Goal: Use online tool/utility: Utilize a website feature to perform a specific function

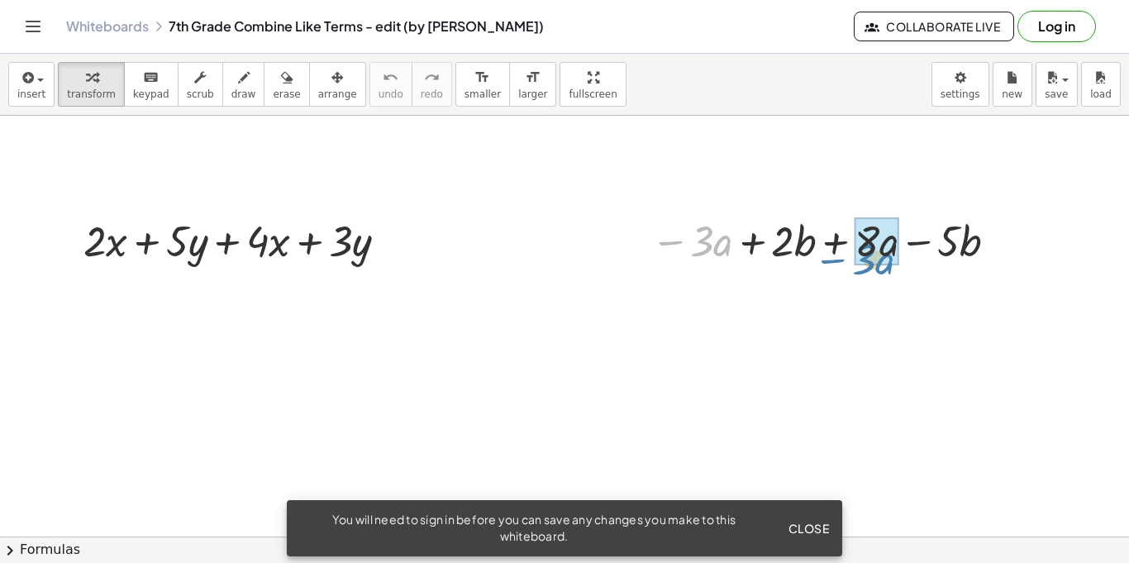
drag, startPoint x: 702, startPoint y: 251, endPoint x: 864, endPoint y: 269, distance: 163.0
click at [864, 269] on div "· 3 − · a − · 3 · a + · 2 · b + · 8 · a − · 5 · b" at bounding box center [820, 239] width 389 height 64
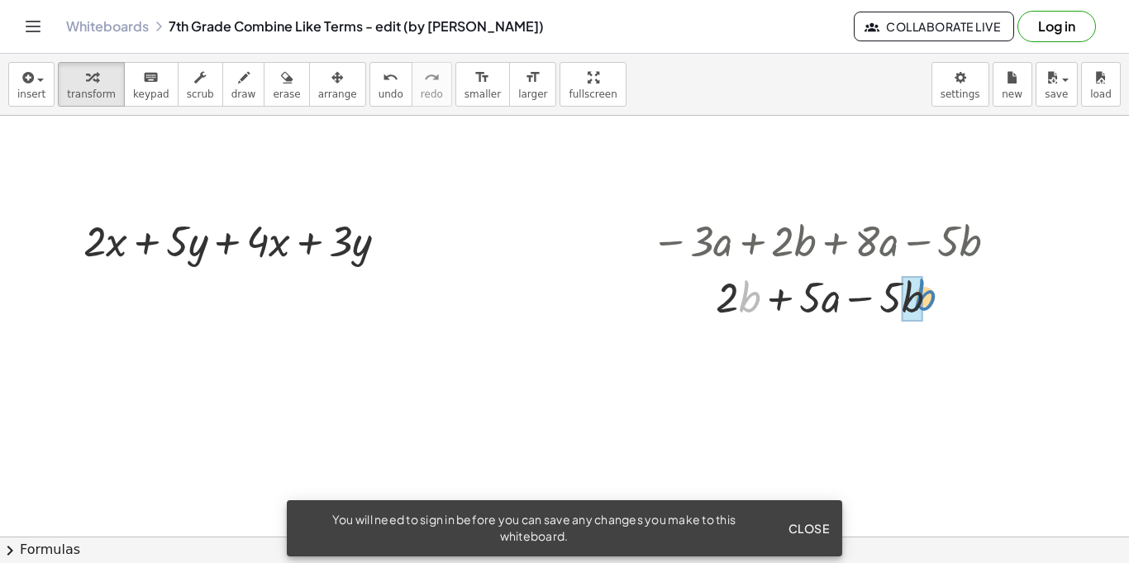
drag, startPoint x: 743, startPoint y: 302, endPoint x: 914, endPoint y: 302, distance: 171.1
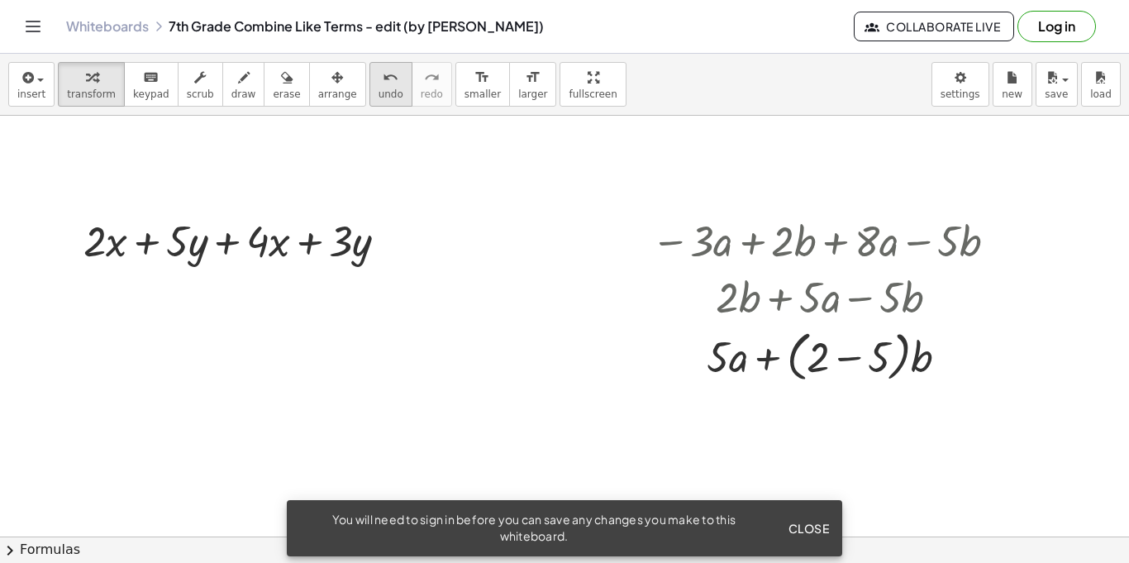
click at [369, 100] on button "undo undo" at bounding box center [390, 84] width 43 height 45
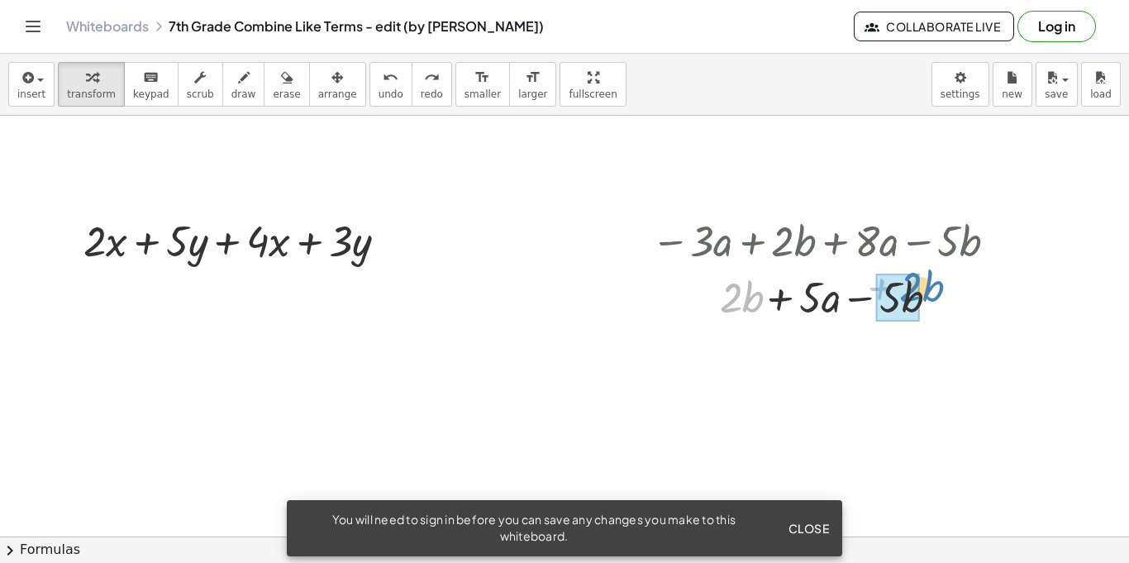
drag, startPoint x: 737, startPoint y: 294, endPoint x: 916, endPoint y: 285, distance: 178.7
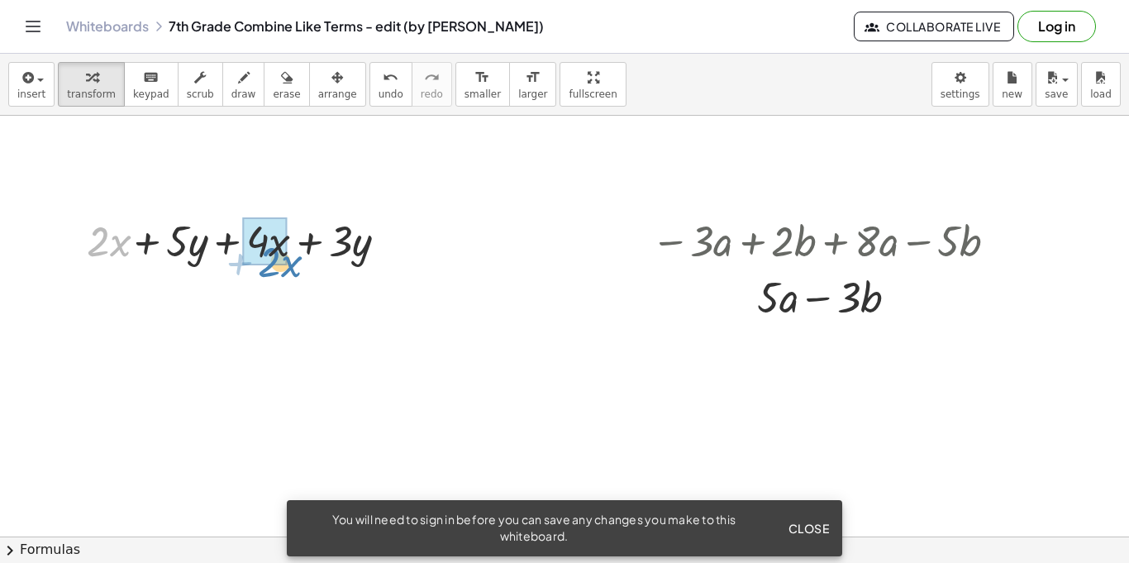
drag, startPoint x: 94, startPoint y: 233, endPoint x: 264, endPoint y: 250, distance: 171.1
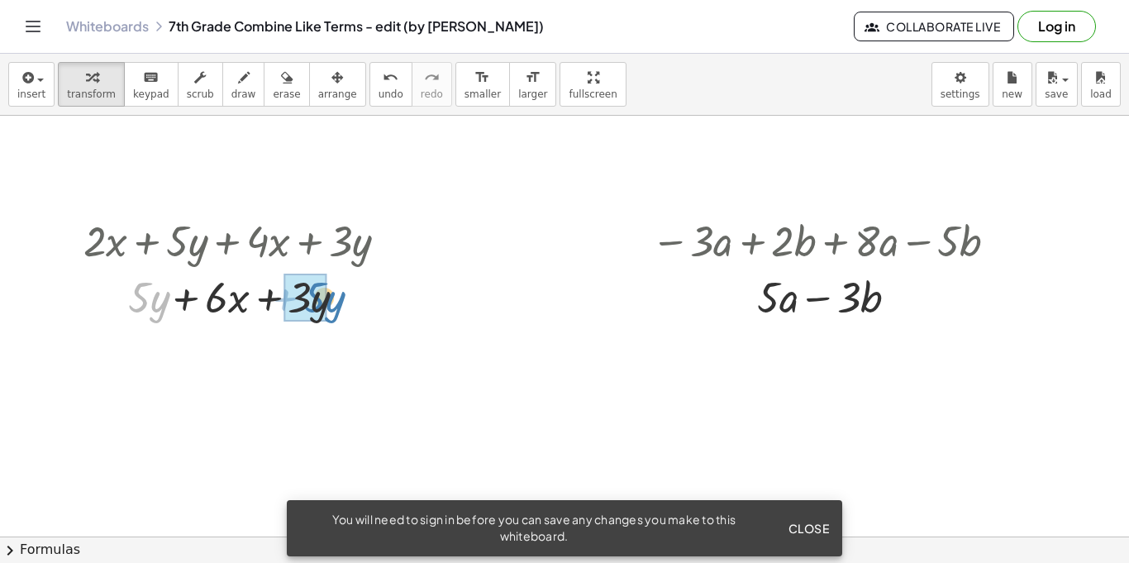
drag, startPoint x: 159, startPoint y: 292, endPoint x: 333, endPoint y: 291, distance: 174.4
click at [333, 291] on div at bounding box center [235, 296] width 326 height 56
click at [804, 523] on span "Close" at bounding box center [808, 528] width 41 height 15
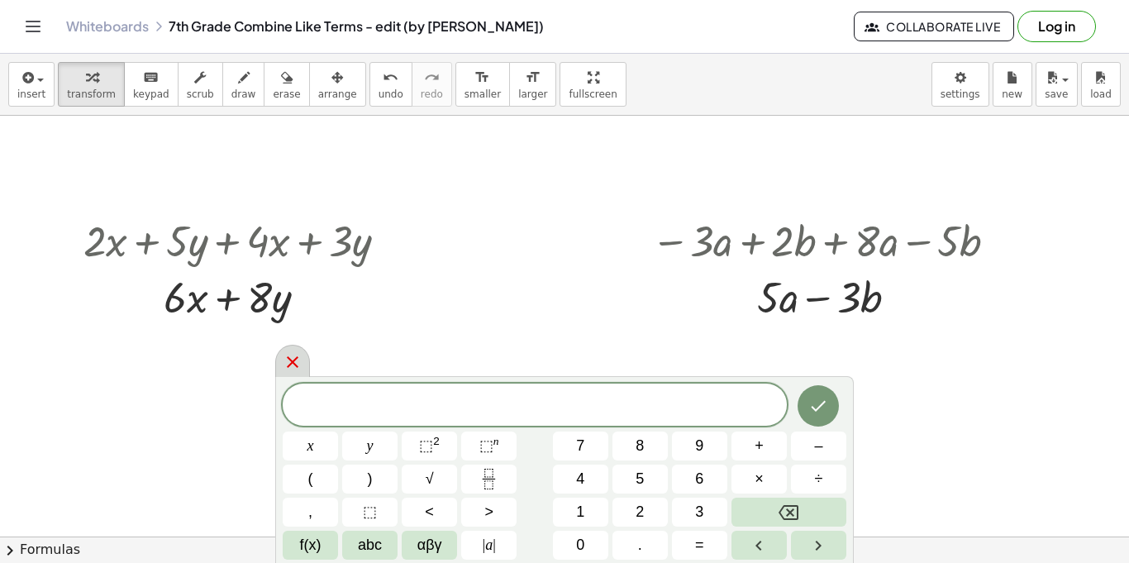
click at [300, 374] on div at bounding box center [292, 361] width 35 height 32
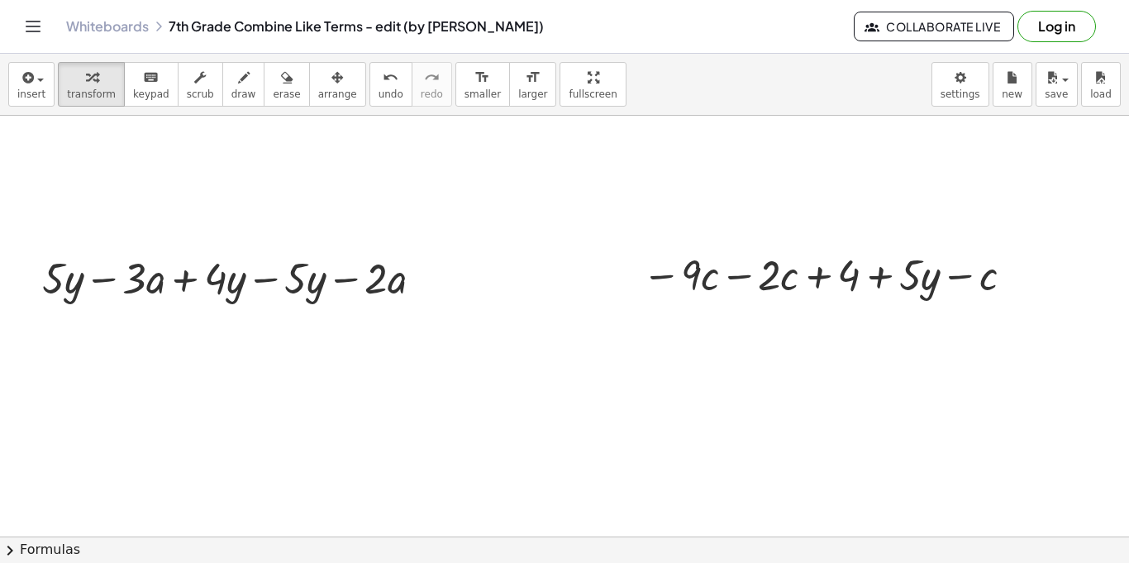
scroll to position [297, 0]
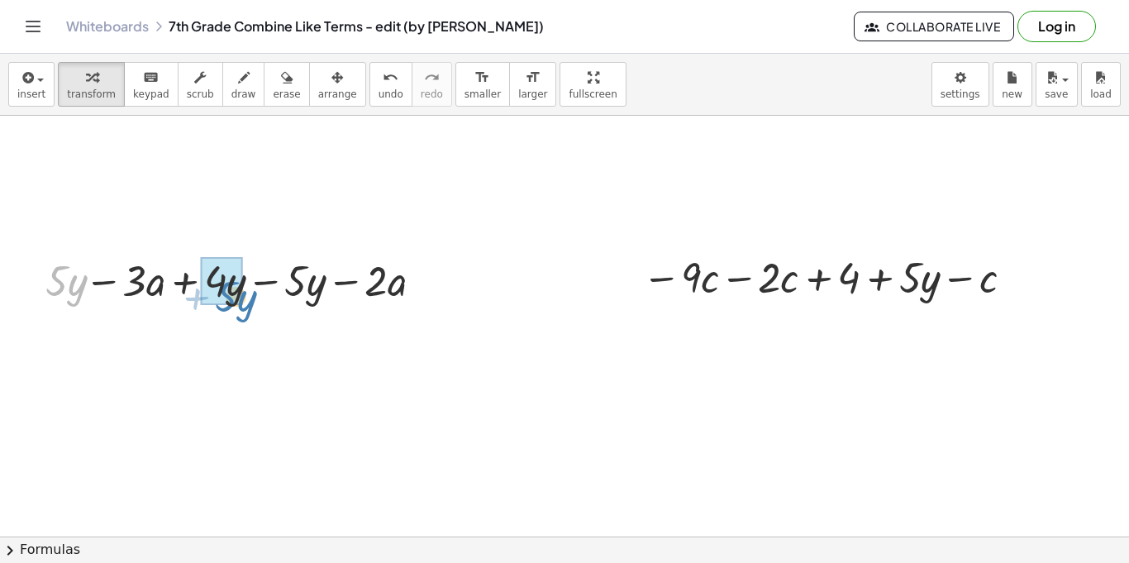
drag, startPoint x: 69, startPoint y: 290, endPoint x: 234, endPoint y: 294, distance: 164.5
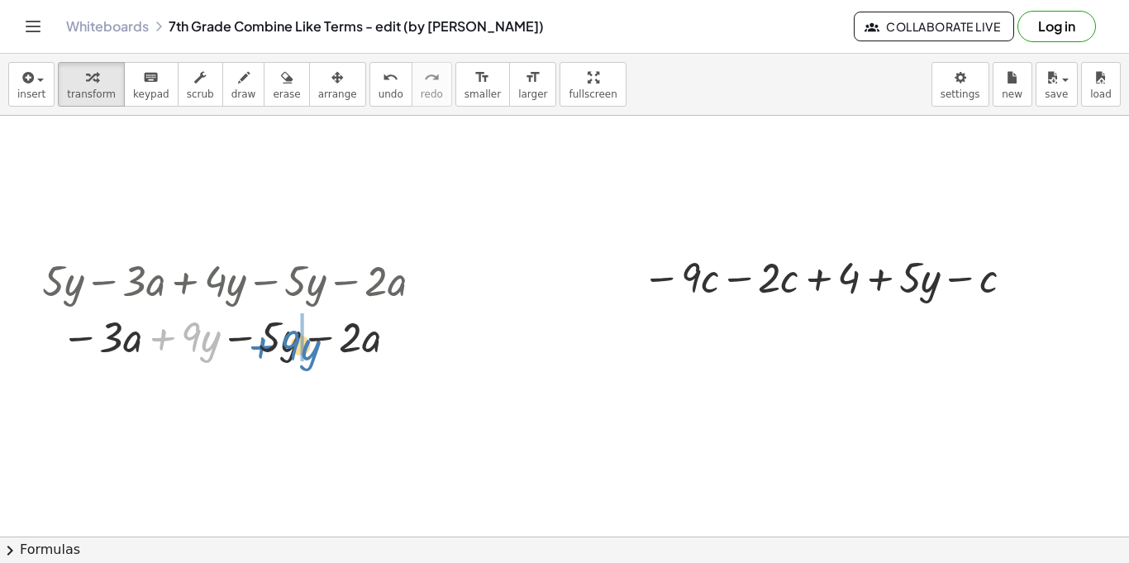
drag, startPoint x: 201, startPoint y: 338, endPoint x: 299, endPoint y: 345, distance: 98.6
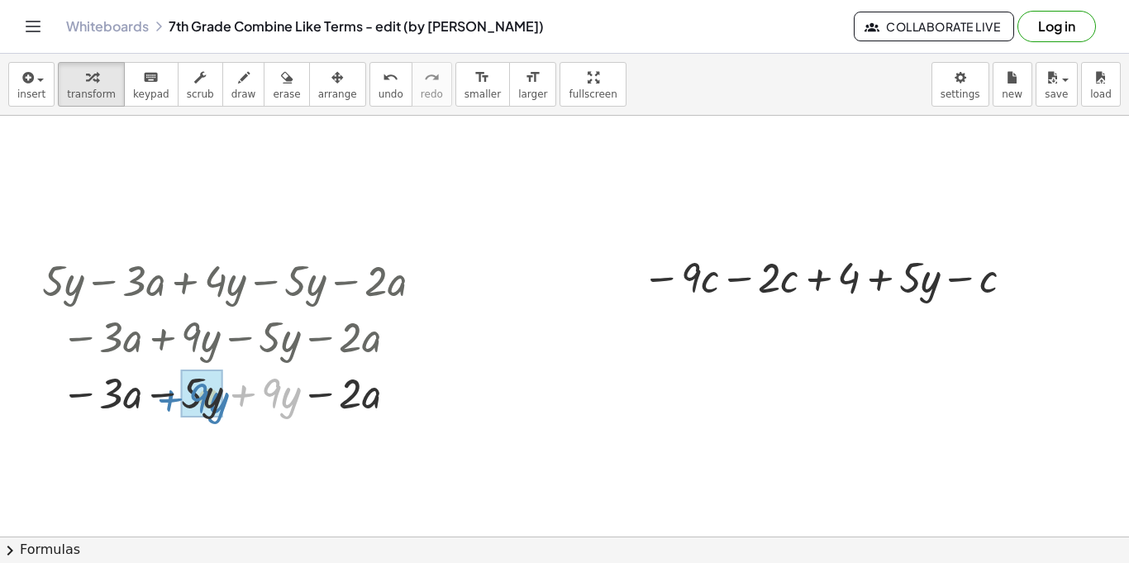
drag, startPoint x: 288, startPoint y: 388, endPoint x: 216, endPoint y: 391, distance: 72.8
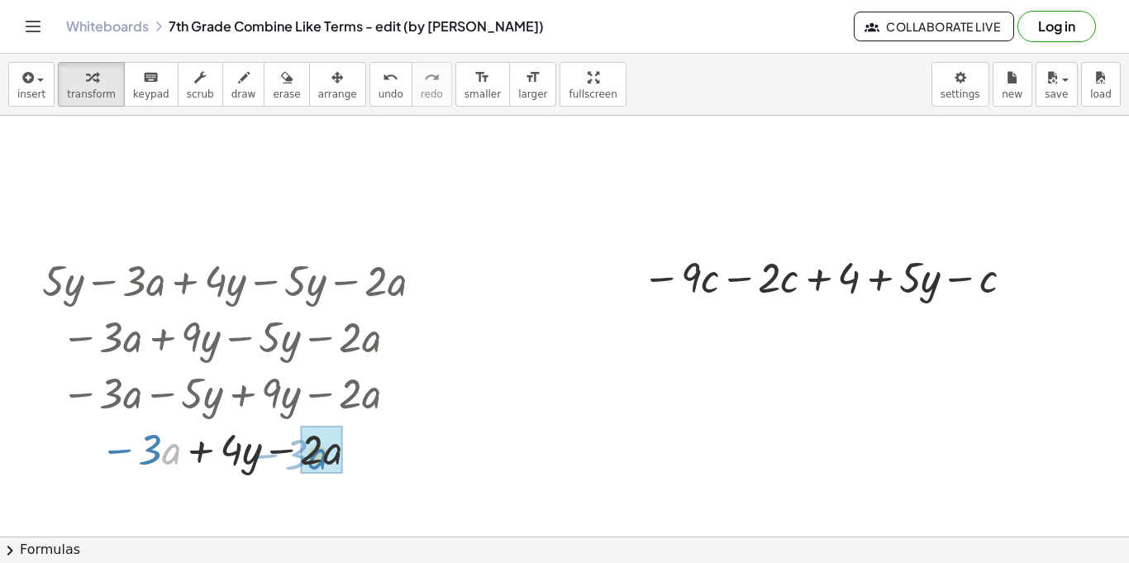
drag, startPoint x: 167, startPoint y: 454, endPoint x: 313, endPoint y: 459, distance: 146.4
click at [393, 393] on div at bounding box center [395, 393] width 18 height 18
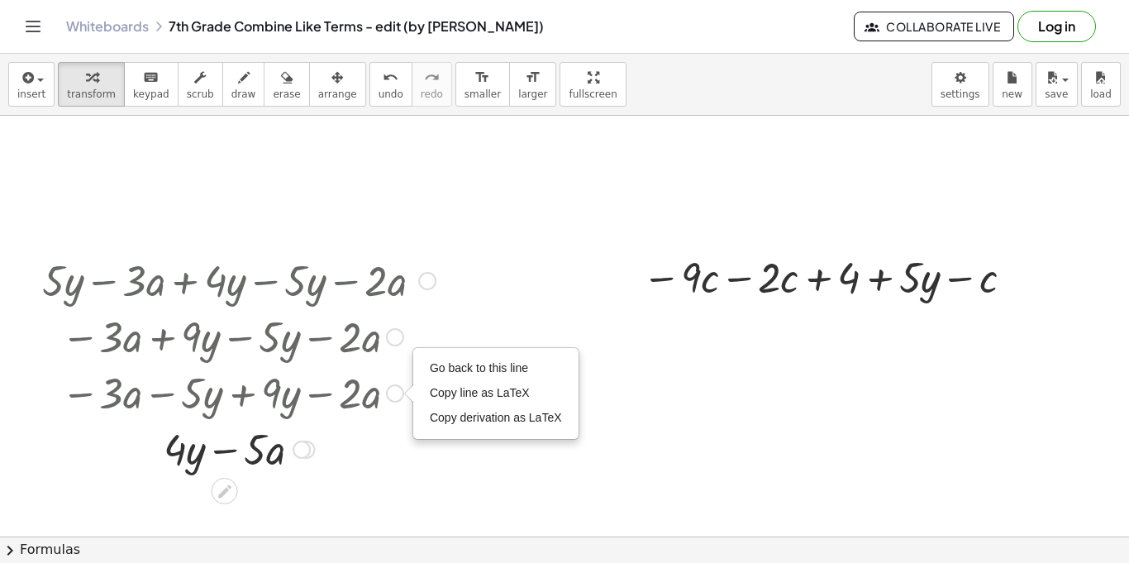
click at [389, 398] on div "Go back to this line Copy line as LaTeX Copy derivation as LaTeX" at bounding box center [395, 393] width 18 height 18
click at [490, 250] on div at bounding box center [564, 508] width 1129 height 1379
